Goal: Check status: Check status

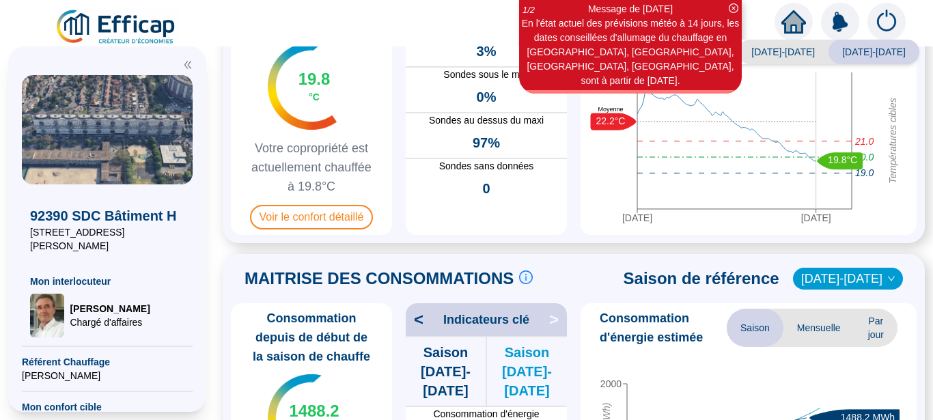
scroll to position [86, 0]
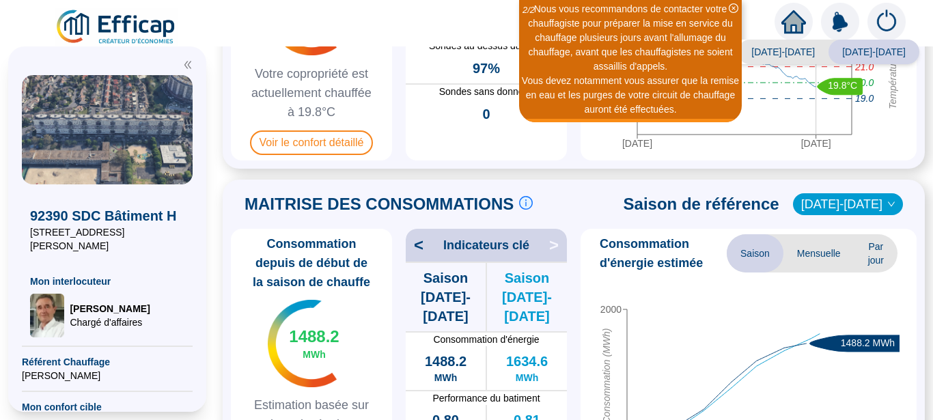
scroll to position [258, 0]
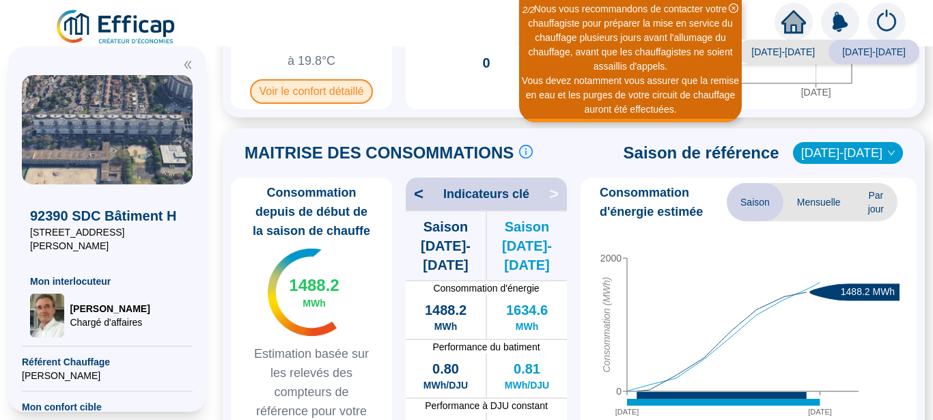
click at [331, 92] on span "Voir le confort détaillé" at bounding box center [312, 91] width 124 height 25
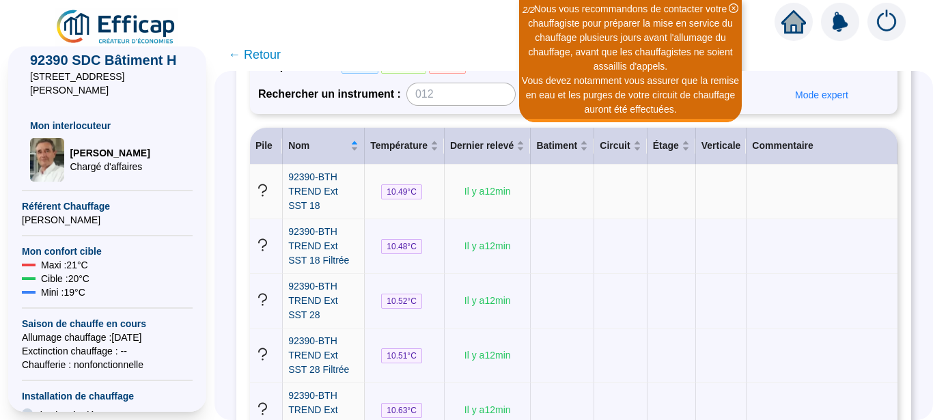
scroll to position [172, 0]
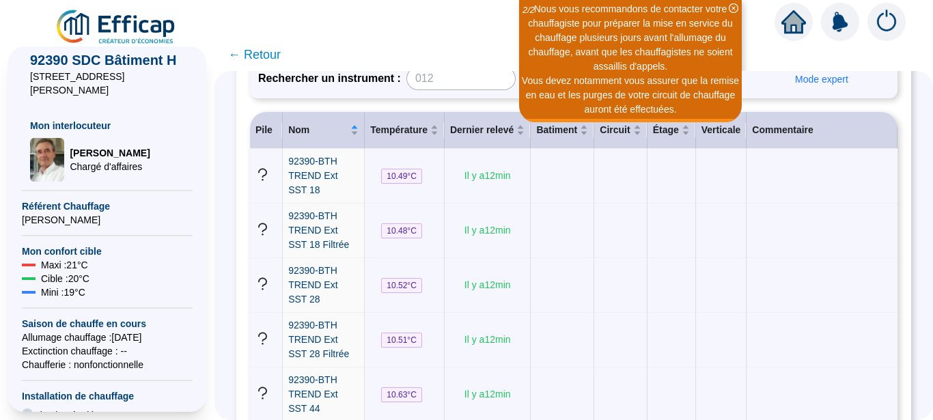
click at [773, 132] on th "Commentaire" at bounding box center [822, 130] width 151 height 37
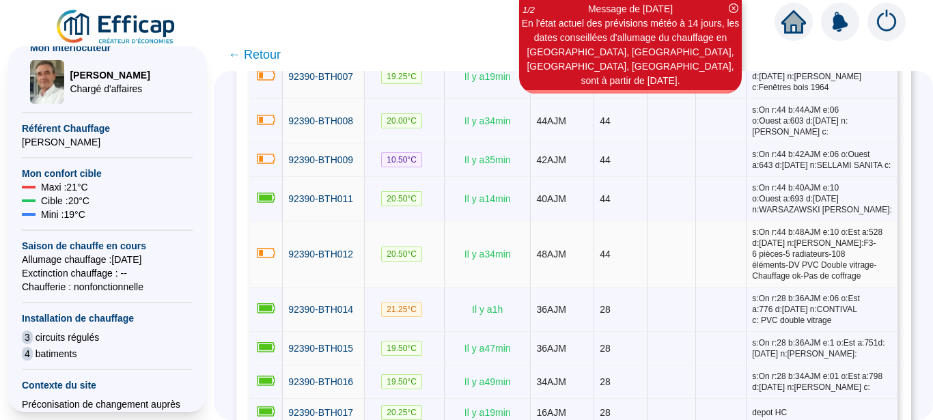
scroll to position [947, 0]
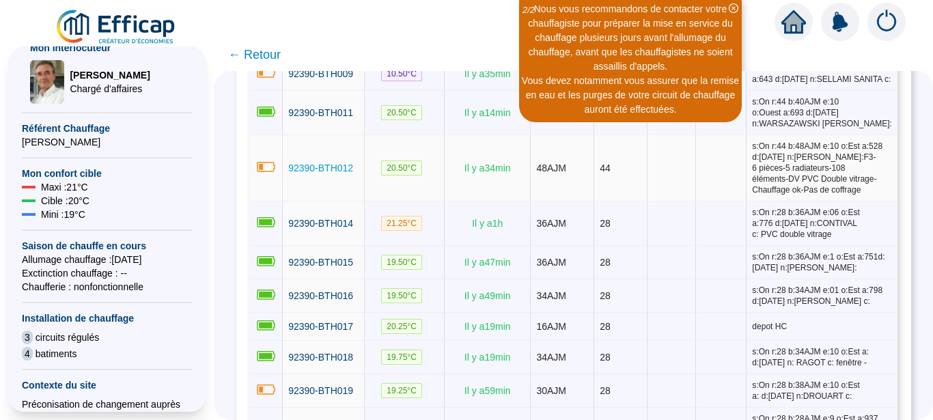
click at [316, 174] on span "92390-BTH012" at bounding box center [320, 168] width 65 height 11
